Goal: Navigation & Orientation: Go to known website

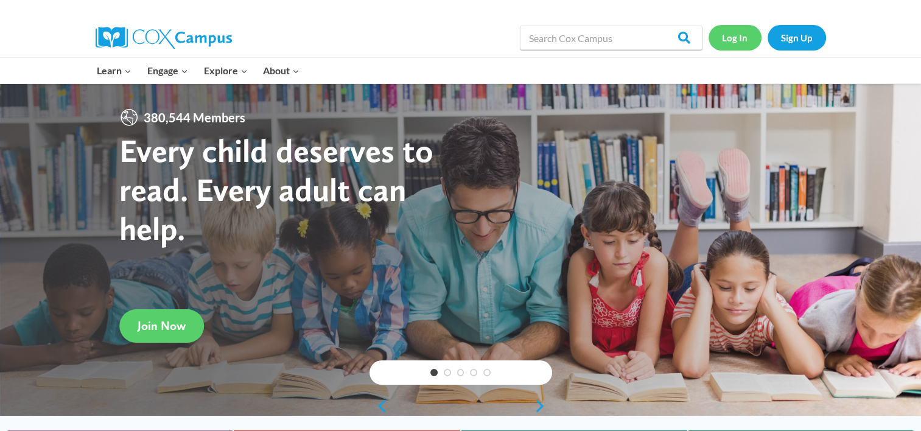
click at [739, 43] on link "Log In" at bounding box center [734, 37] width 53 height 25
click at [728, 39] on link "Log In" at bounding box center [734, 37] width 53 height 25
click at [731, 44] on link "Log In" at bounding box center [734, 37] width 53 height 25
